Goal: Download file/media

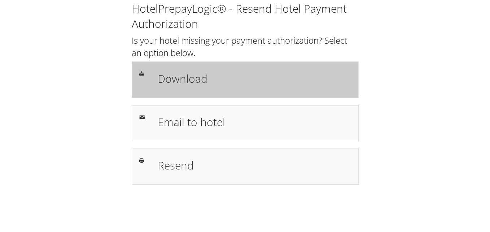
click at [184, 82] on h1 "Download" at bounding box center [254, 78] width 193 height 16
click at [188, 93] on div "Download" at bounding box center [245, 79] width 227 height 36
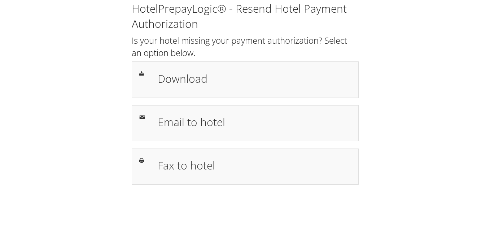
drag, startPoint x: 187, startPoint y: 86, endPoint x: 361, endPoint y: 57, distance: 175.6
click at [187, 85] on h1 "Download" at bounding box center [254, 78] width 193 height 16
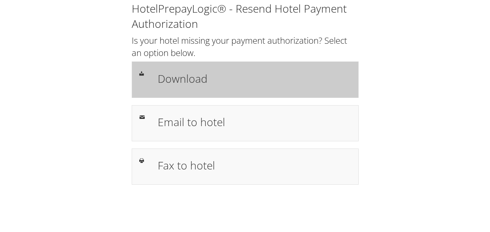
click at [193, 85] on h1 "Download" at bounding box center [254, 78] width 193 height 16
